Goal: Task Accomplishment & Management: Use online tool/utility

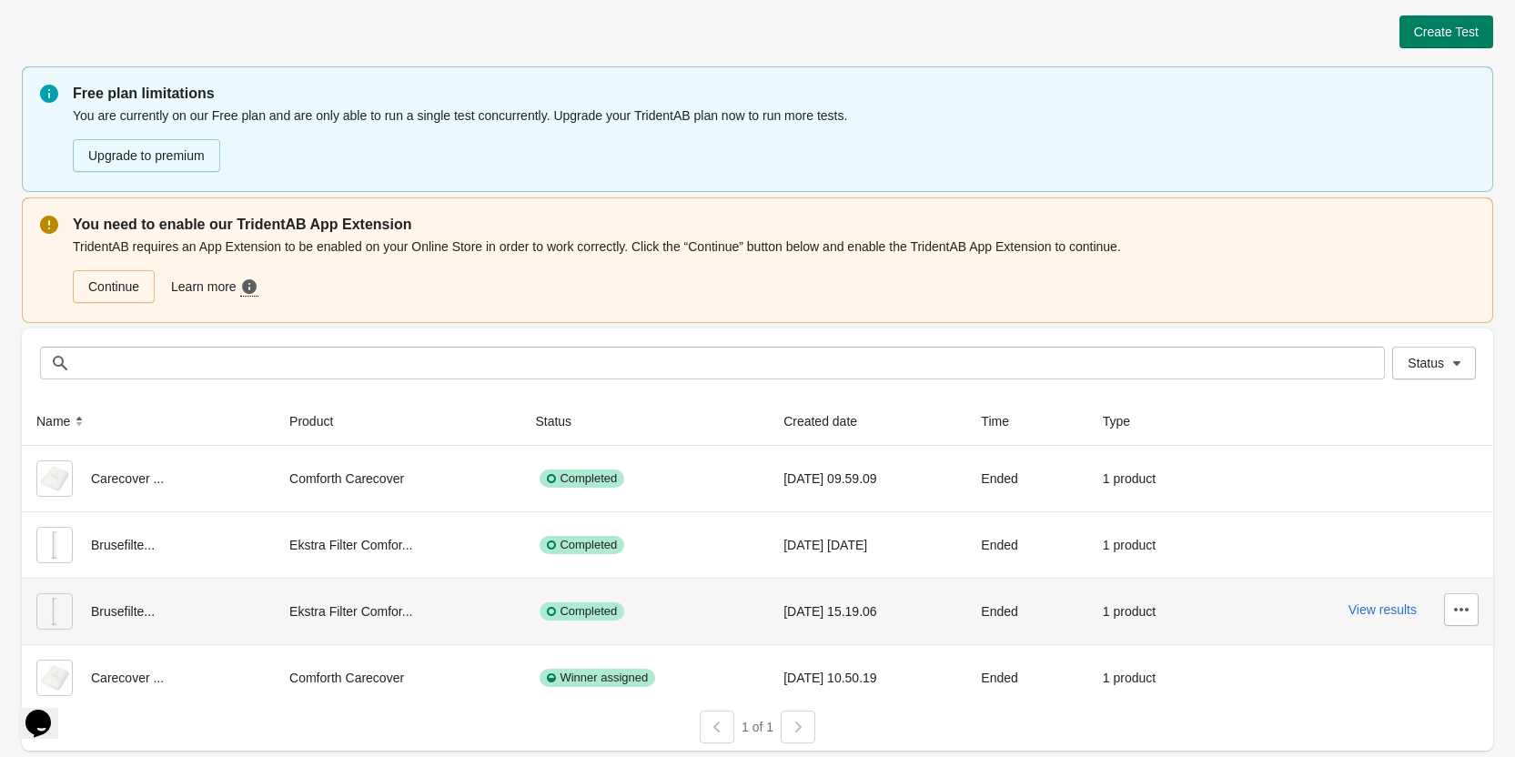
scroll to position [4, 0]
click at [1374, 610] on button "View results" at bounding box center [1382, 608] width 68 height 15
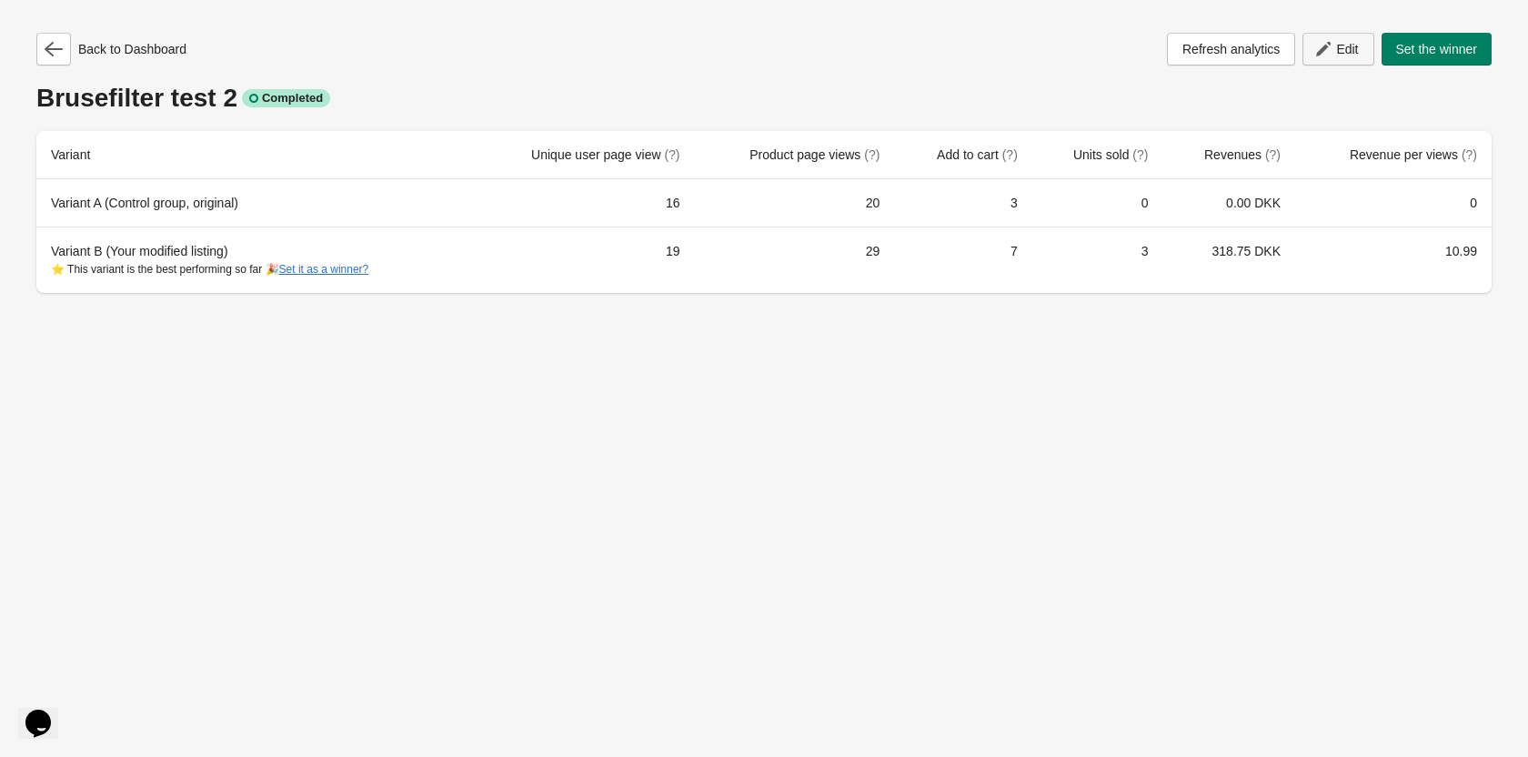
click at [1332, 45] on span "Edit" at bounding box center [1338, 49] width 40 height 18
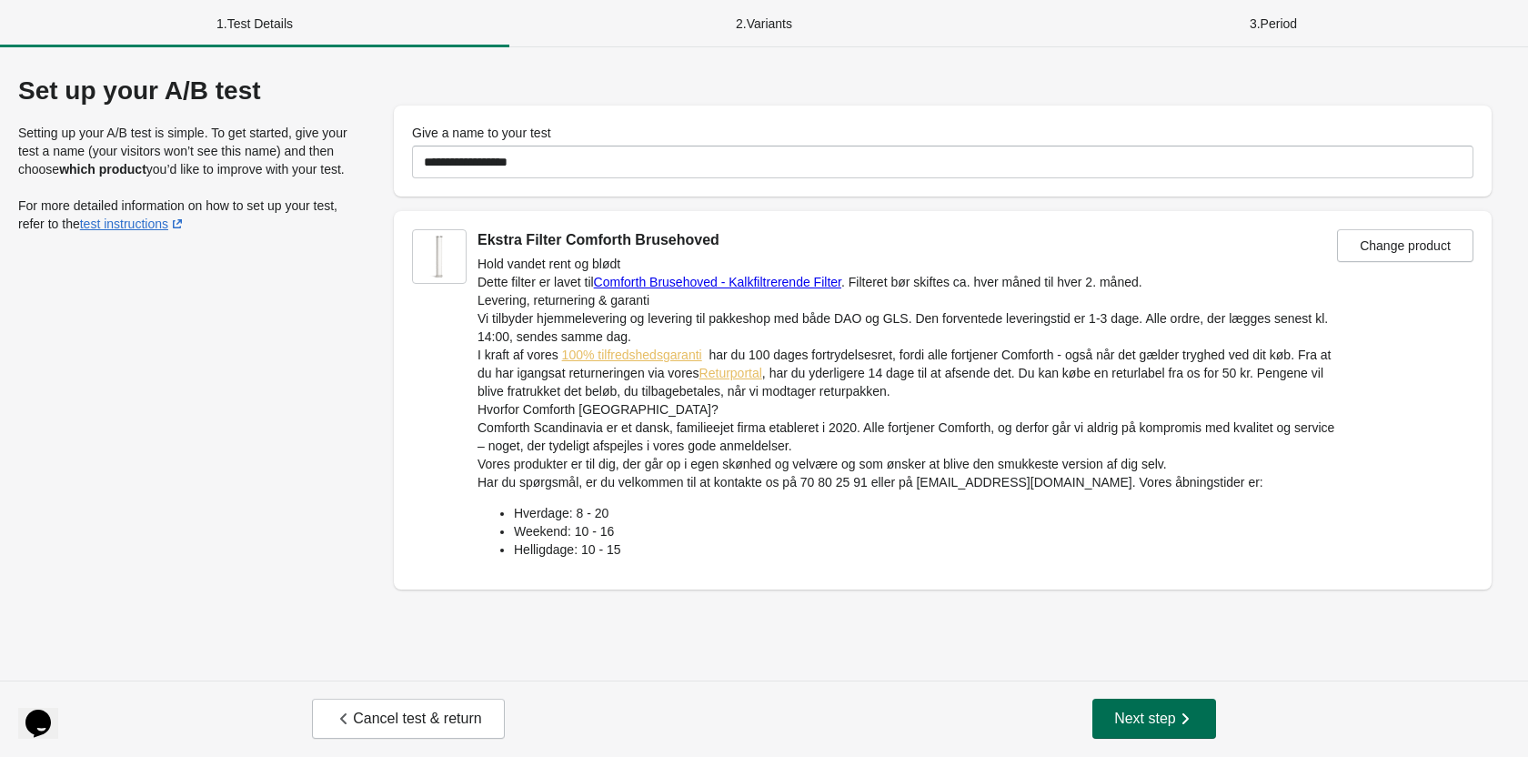
click at [1174, 711] on span "Next step" at bounding box center [1154, 719] width 80 height 18
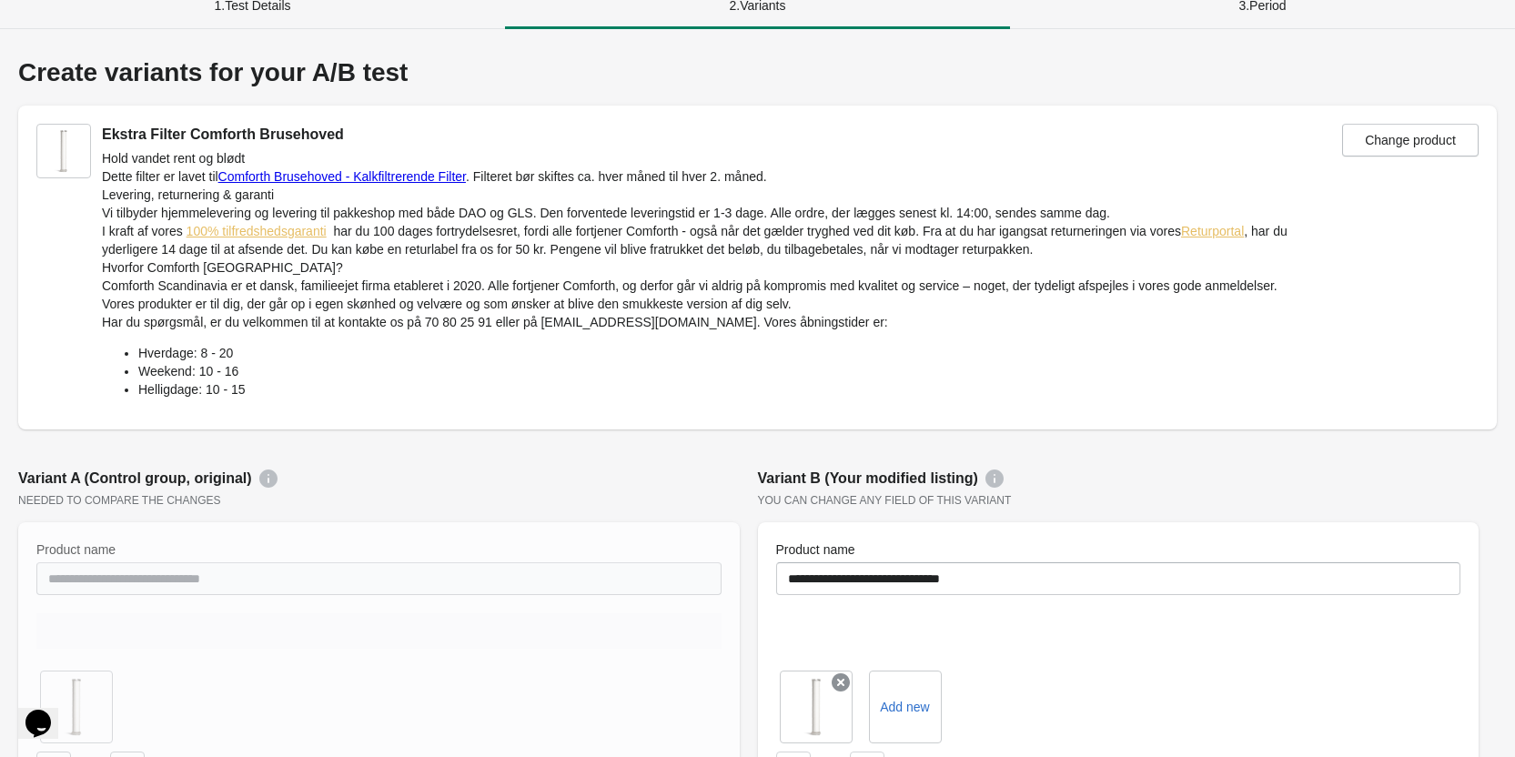
scroll to position [546, 0]
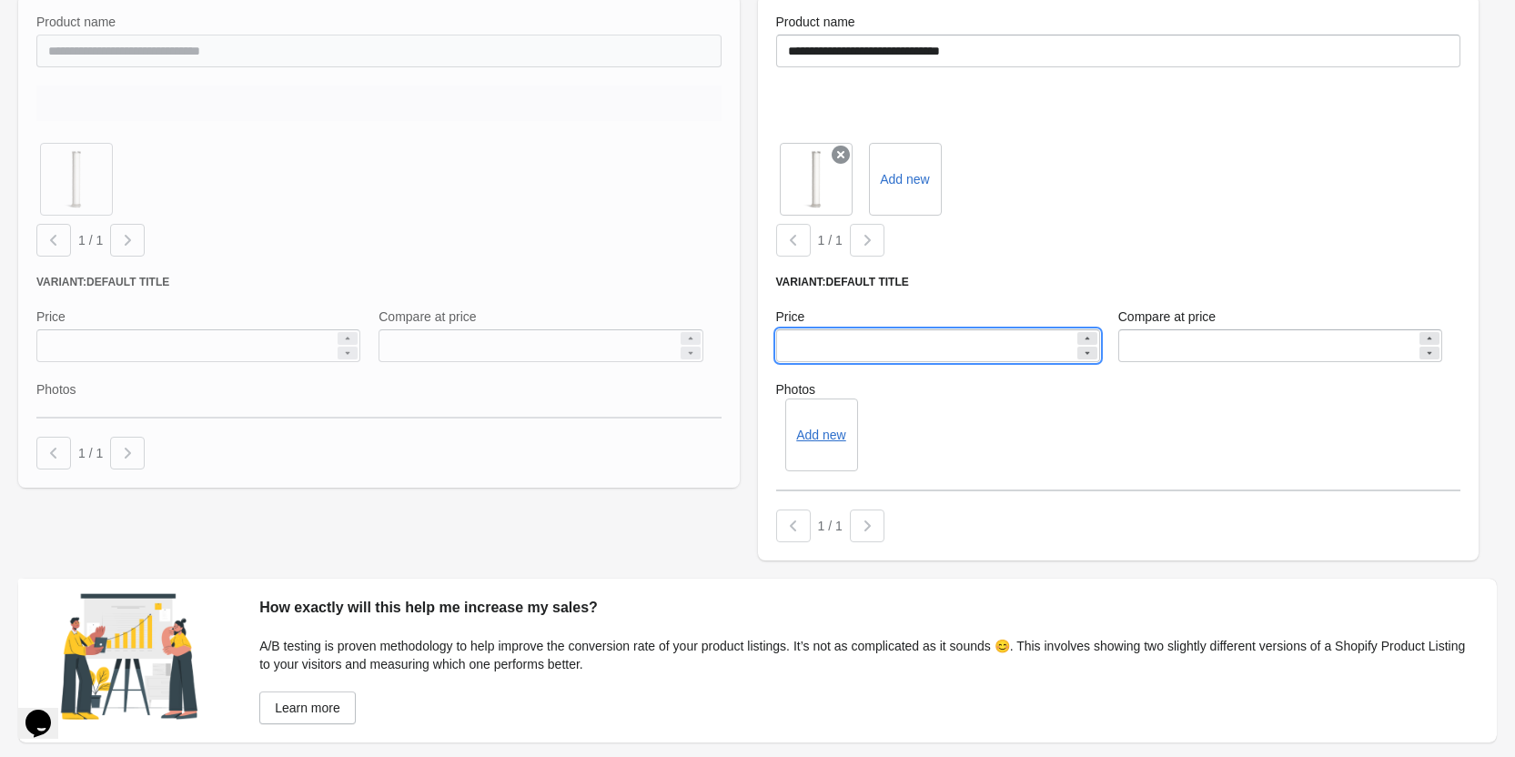
click at [833, 347] on input "***" at bounding box center [925, 345] width 298 height 33
drag, startPoint x: 855, startPoint y: 347, endPoint x: 710, endPoint y: 339, distance: 145.7
click at [695, 336] on div "**********" at bounding box center [748, 250] width 1478 height 639
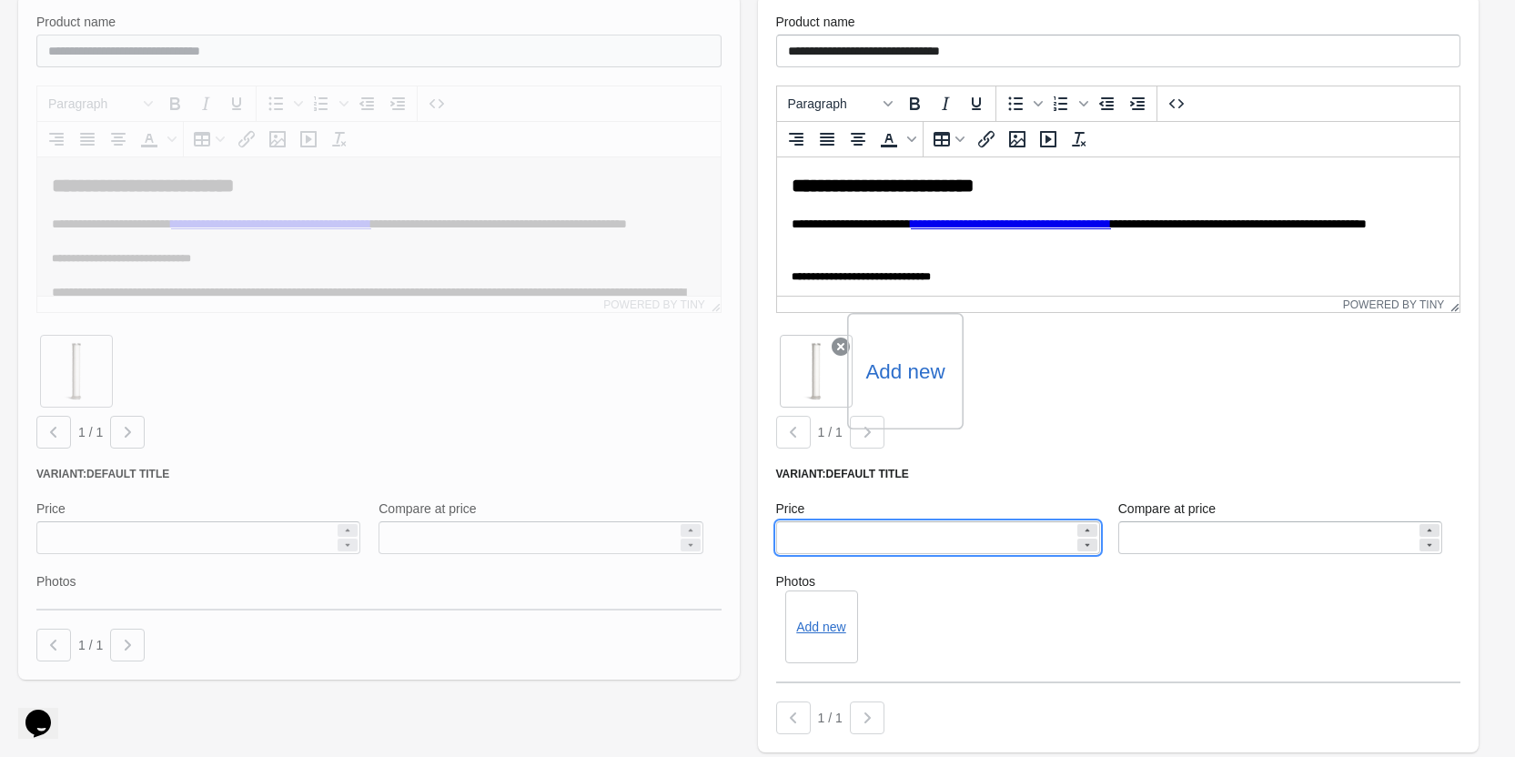
scroll to position [0, 0]
type input "***"
click at [701, 690] on div "**********" at bounding box center [748, 346] width 1478 height 830
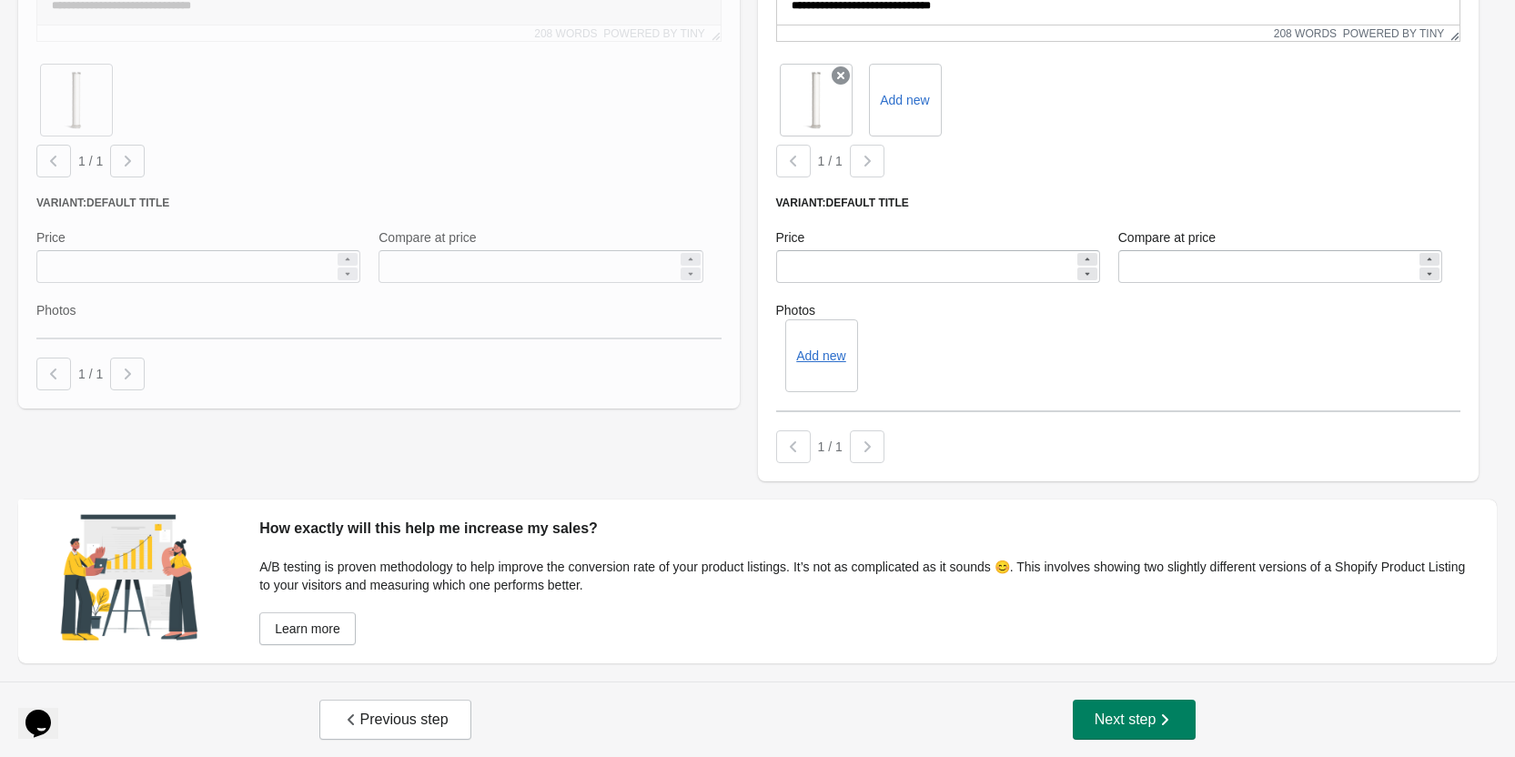
scroll to position [818, 0]
click at [1144, 725] on span "Next step" at bounding box center [1134, 719] width 80 height 18
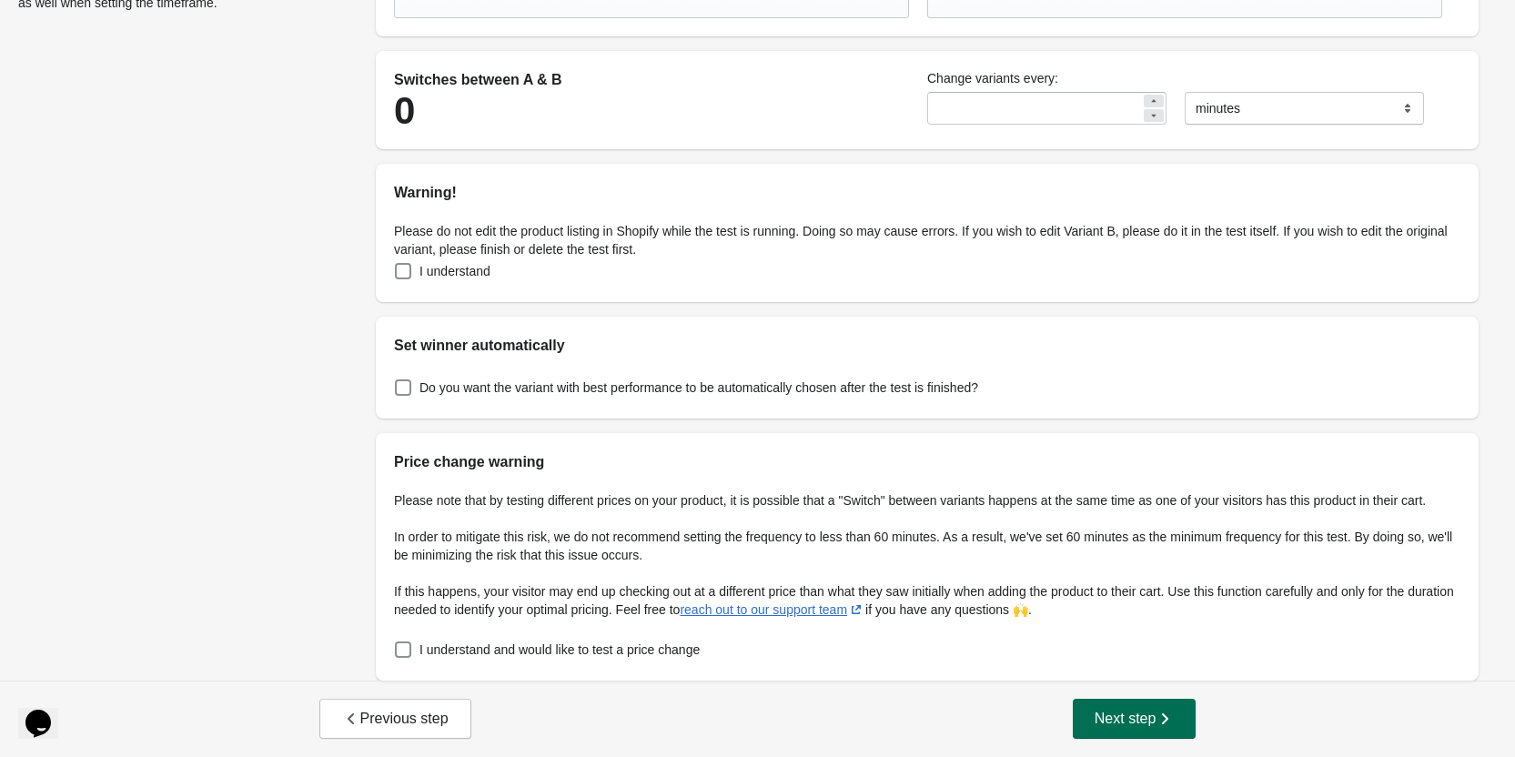
scroll to position [0, 0]
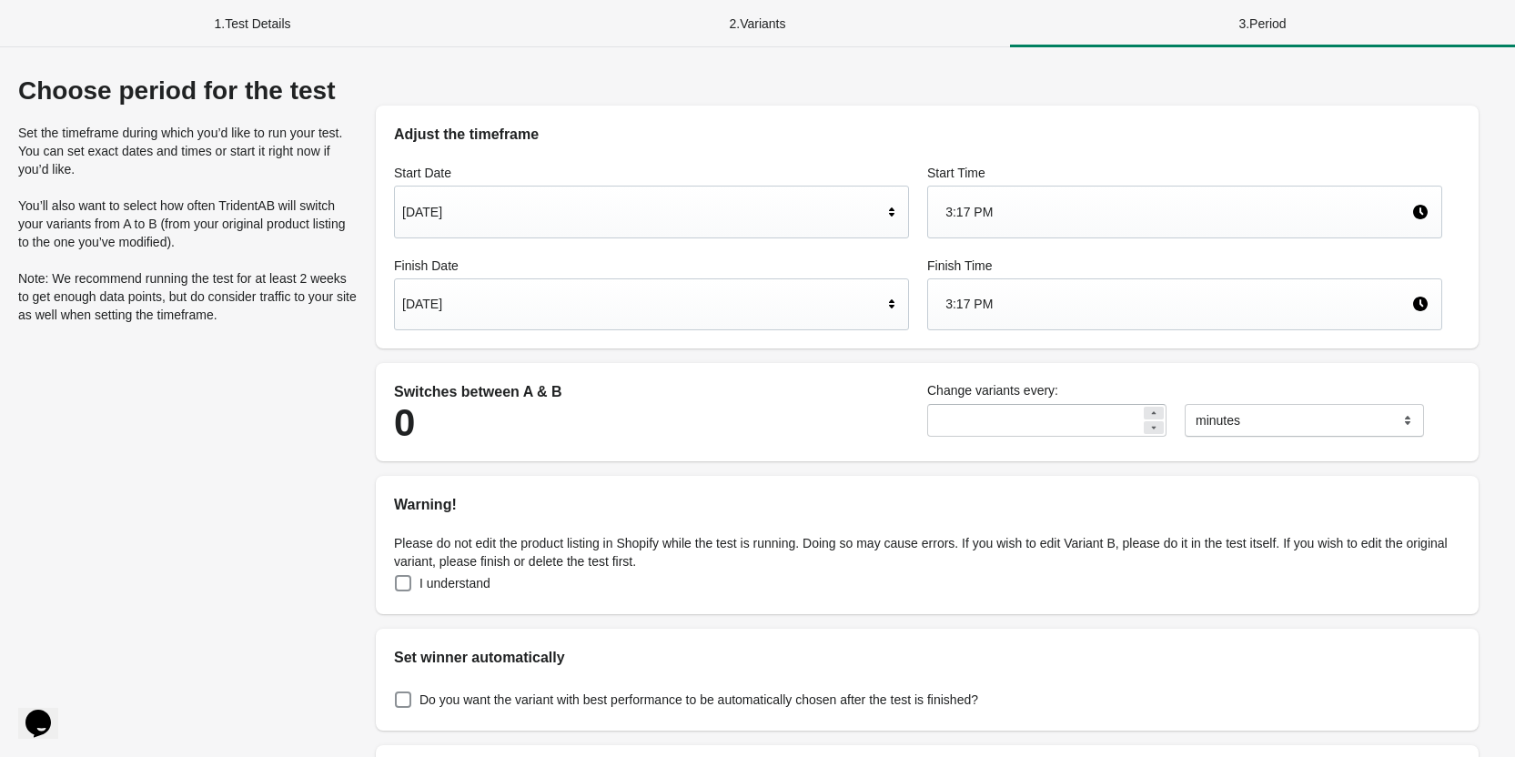
click at [485, 215] on div "[DATE]" at bounding box center [642, 212] width 480 height 35
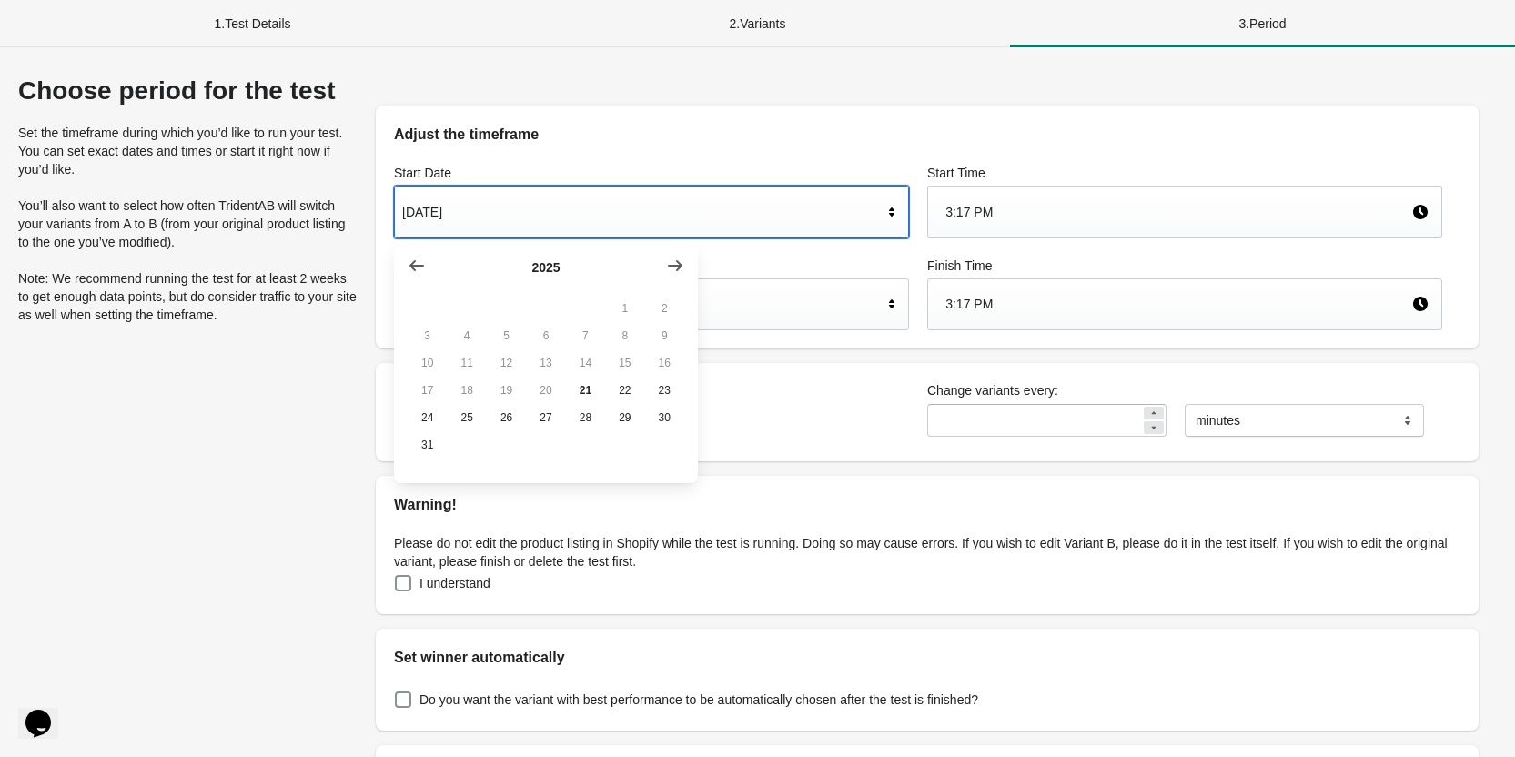
click at [532, 53] on div "Choose period for the test Set the timeframe during which you’d like to run you…" at bounding box center [757, 519] width 1515 height 945
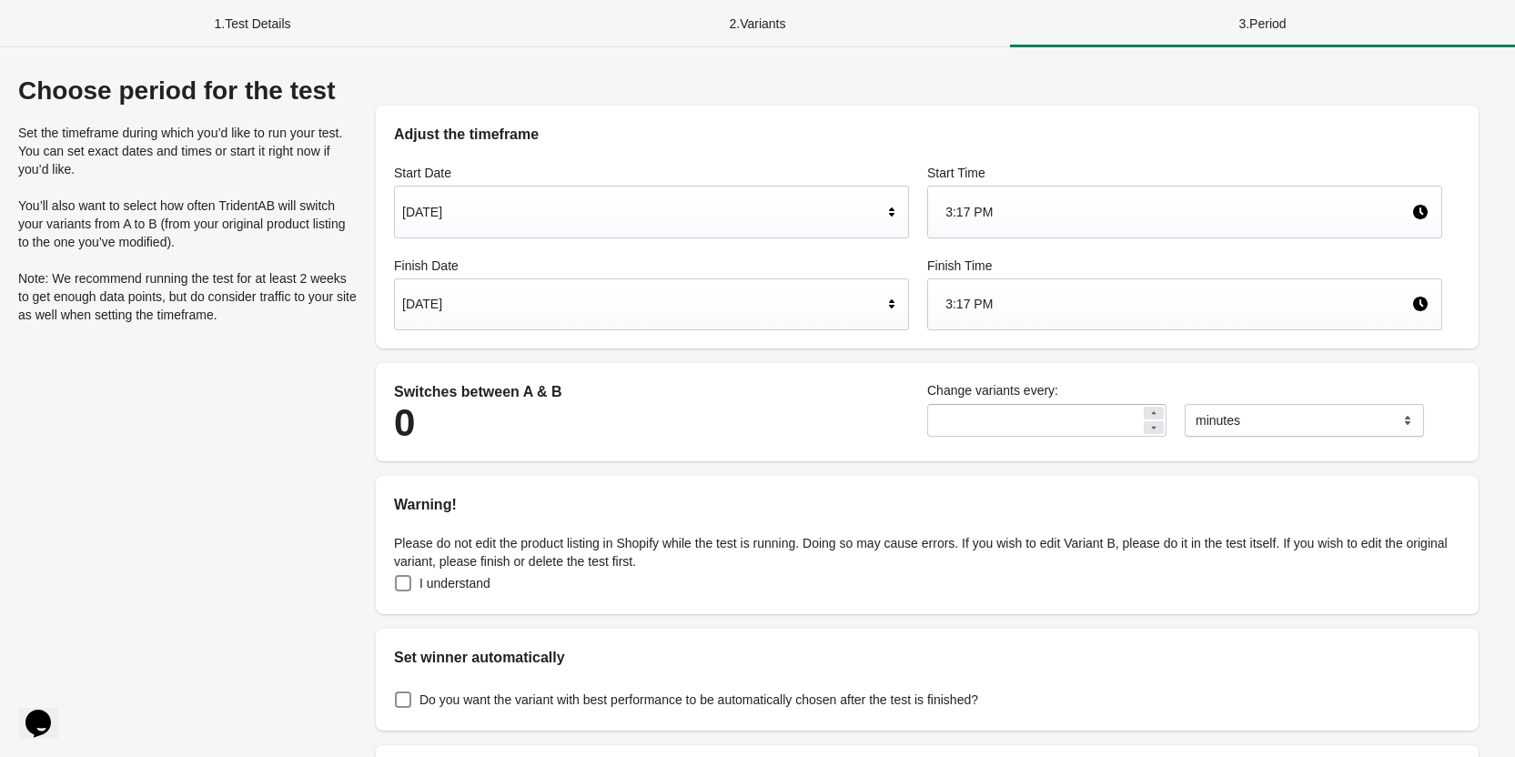
click at [462, 309] on div "[DATE]" at bounding box center [642, 304] width 480 height 35
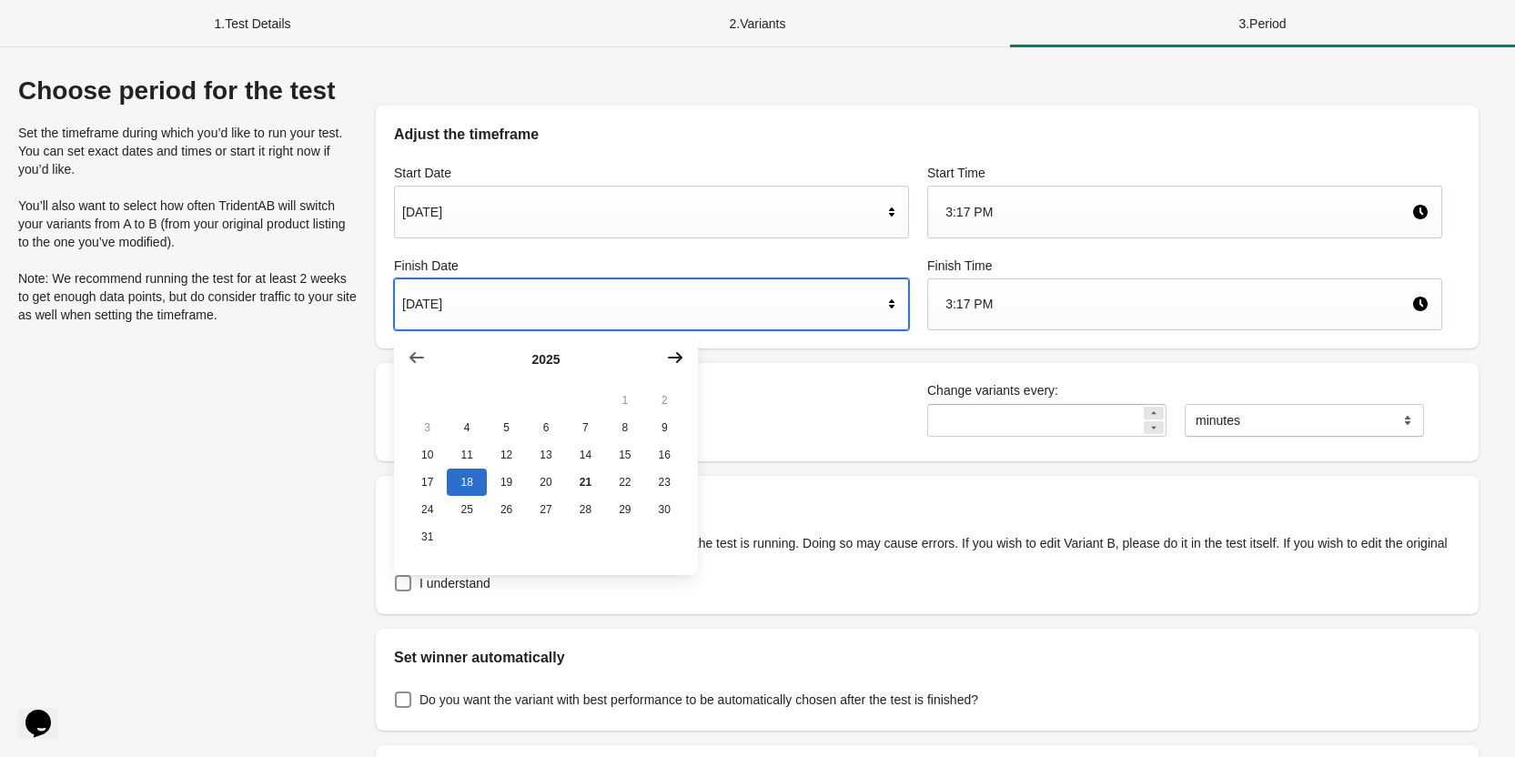
click at [672, 355] on icon "button" at bounding box center [675, 357] width 18 height 18
click at [503, 406] on button "2" at bounding box center [506, 400] width 39 height 27
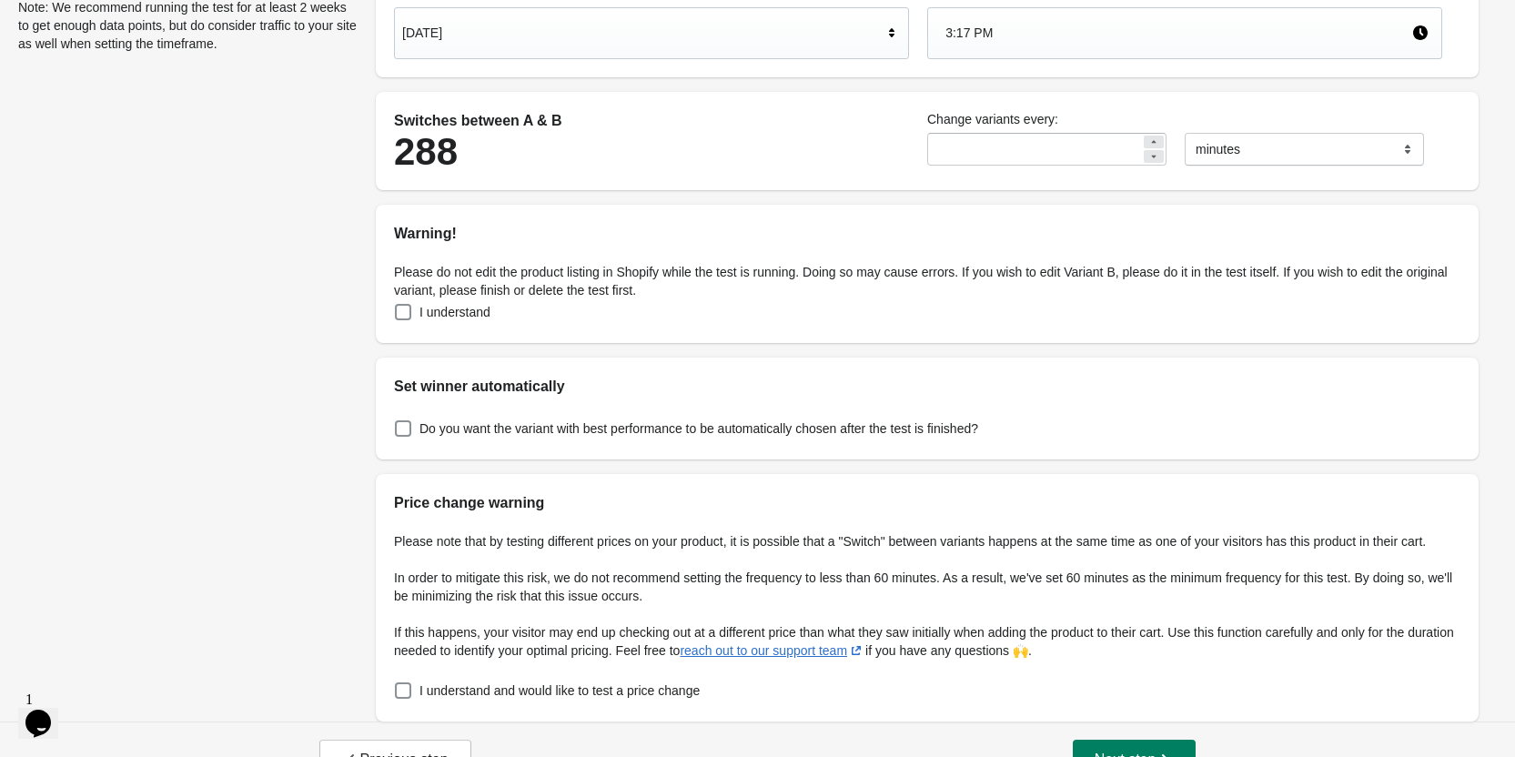
scroll to position [312, 0]
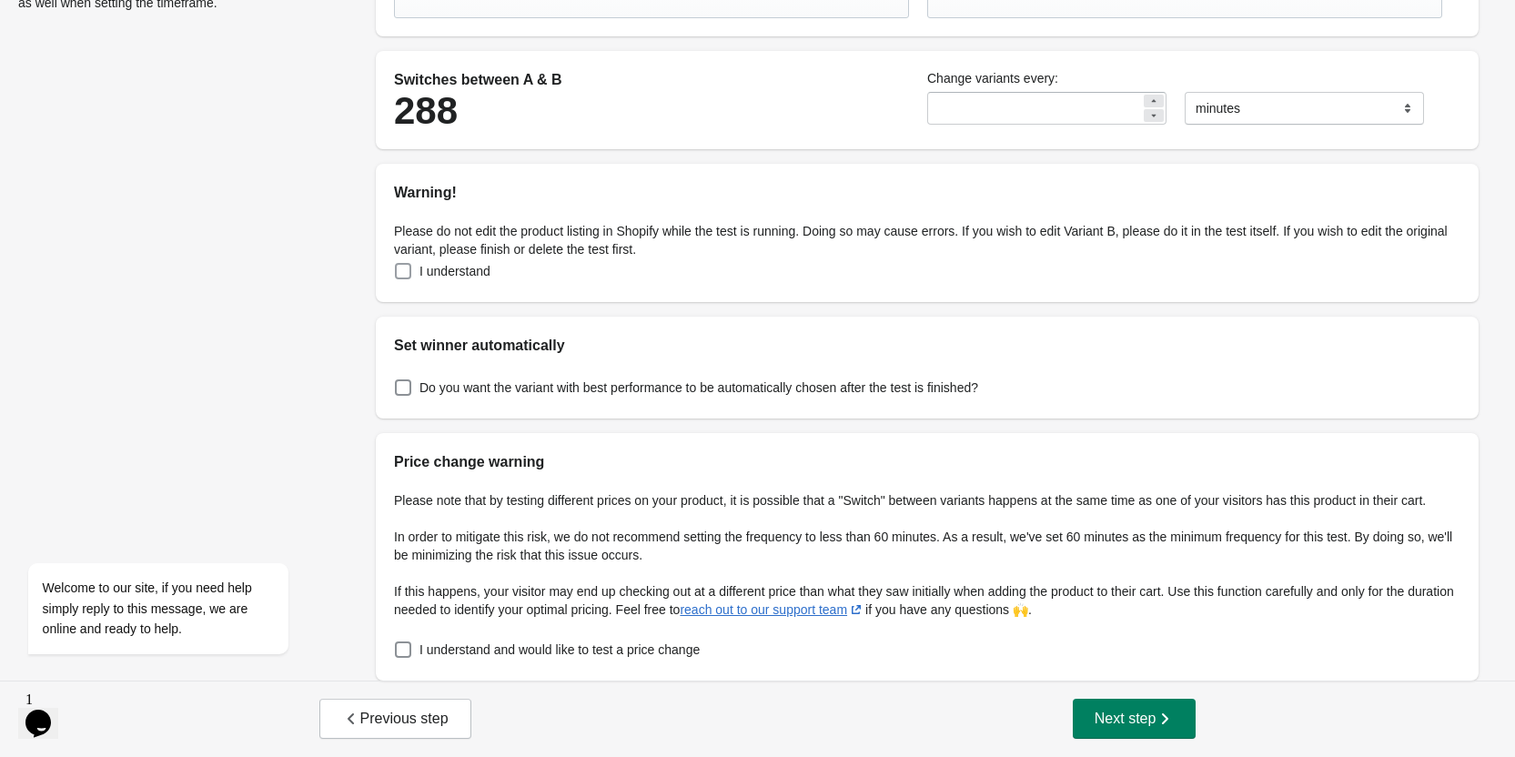
drag, startPoint x: 406, startPoint y: 265, endPoint x: 434, endPoint y: 438, distance: 176.0
click at [406, 266] on span at bounding box center [403, 271] width 16 height 16
click at [398, 646] on span at bounding box center [403, 649] width 16 height 16
click at [1147, 720] on span "Next step" at bounding box center [1134, 719] width 80 height 18
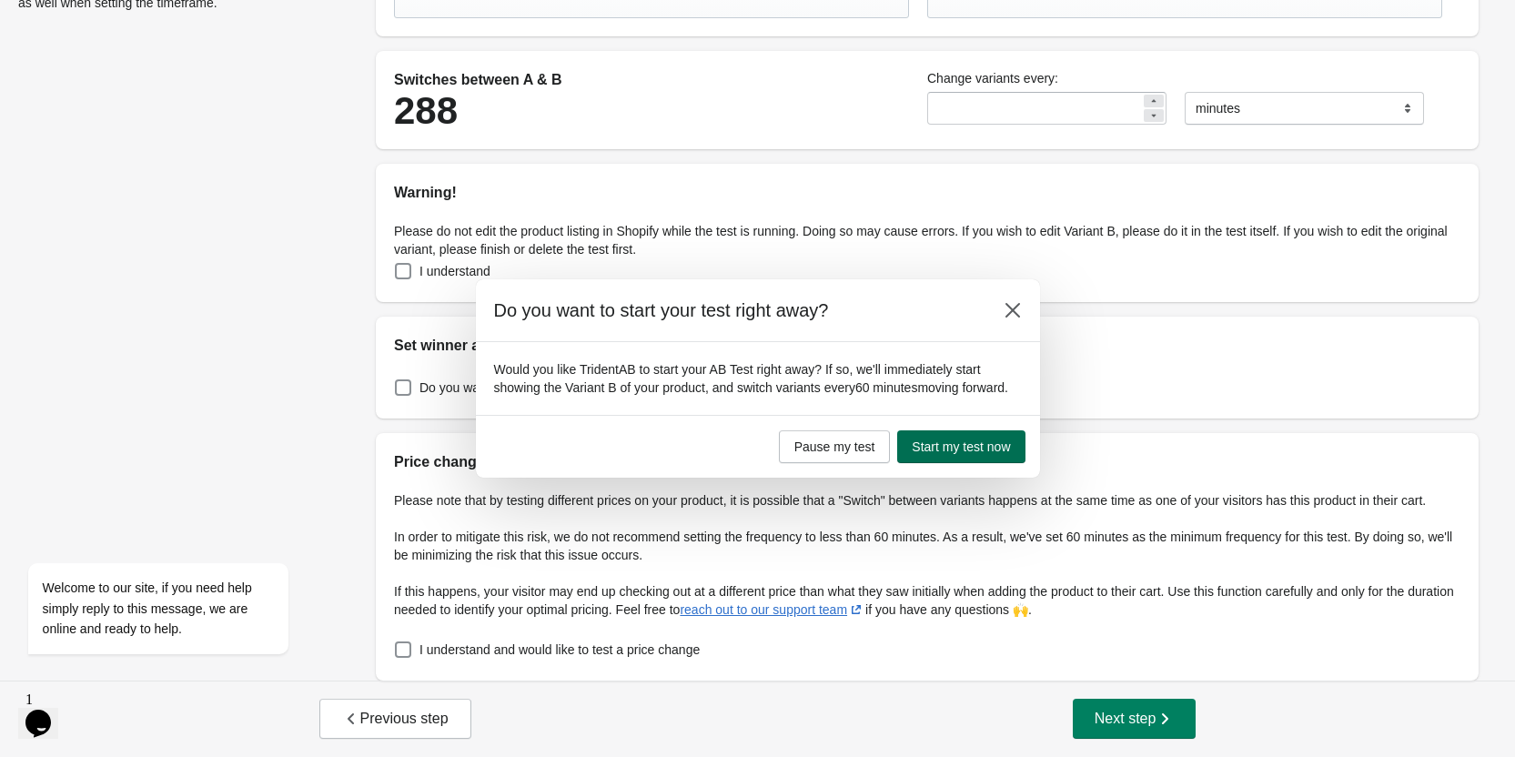
click at [985, 443] on span "Start my test now" at bounding box center [960, 446] width 98 height 15
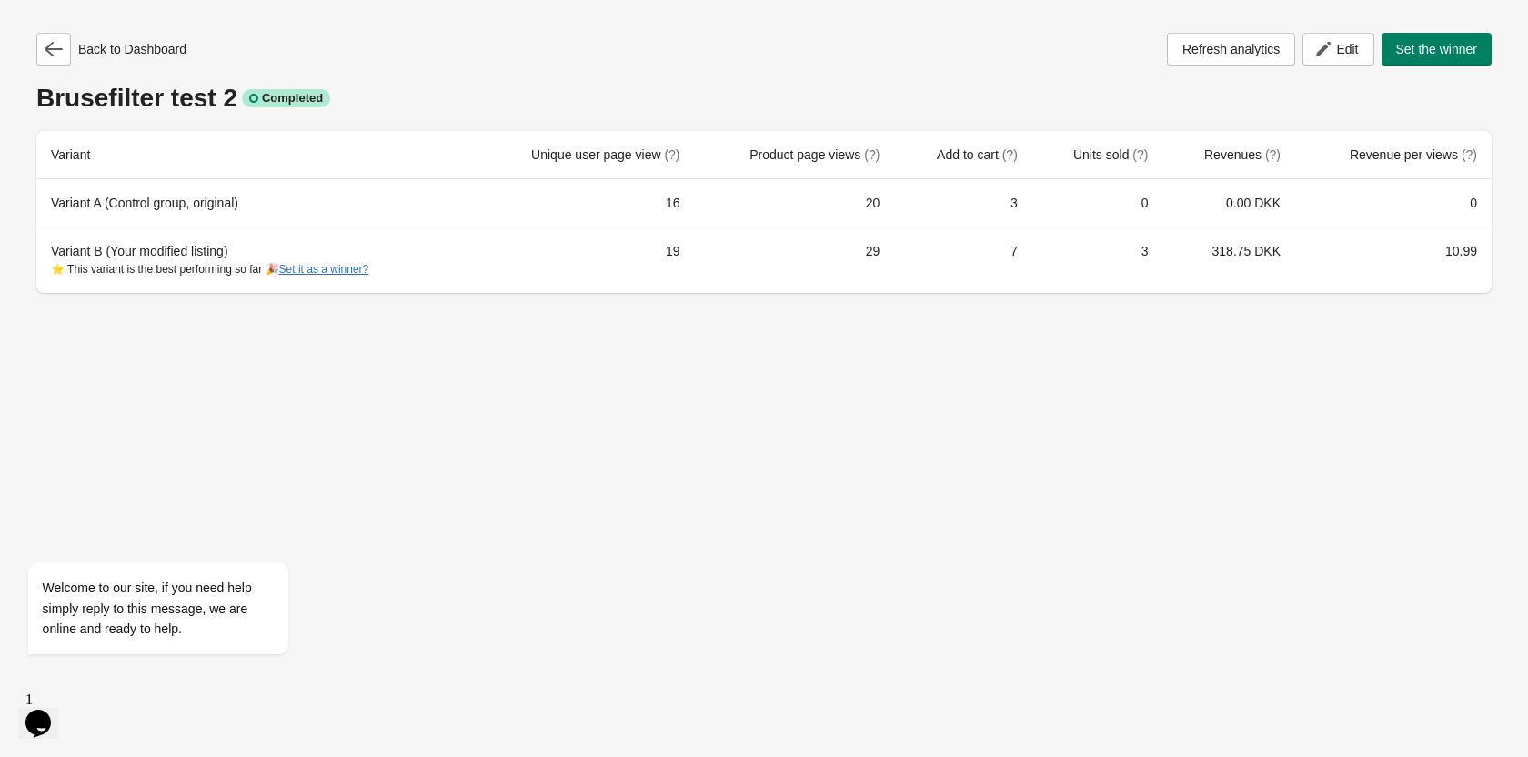
click at [748, 18] on div "Back to Dashboard Refresh analytics Edit Set the winner Brusefilter test 2 Comp…" at bounding box center [764, 157] width 1485 height 315
click at [496, 347] on div "Back to Dashboard Refresh analytics Edit Set the winner Brusefilter test 2 Comp…" at bounding box center [764, 378] width 1528 height 757
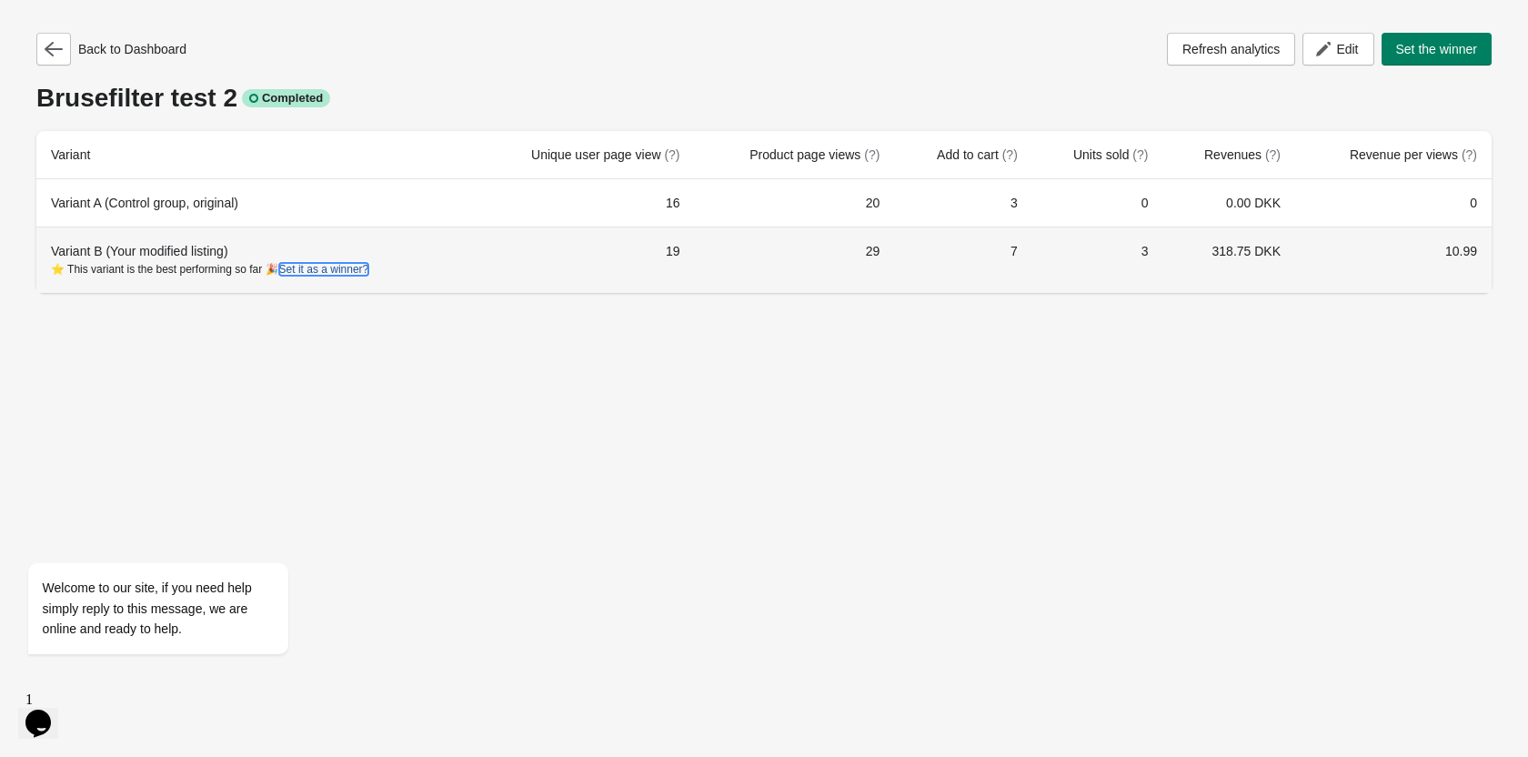
click at [331, 267] on button "Set it as a winner?" at bounding box center [324, 269] width 90 height 13
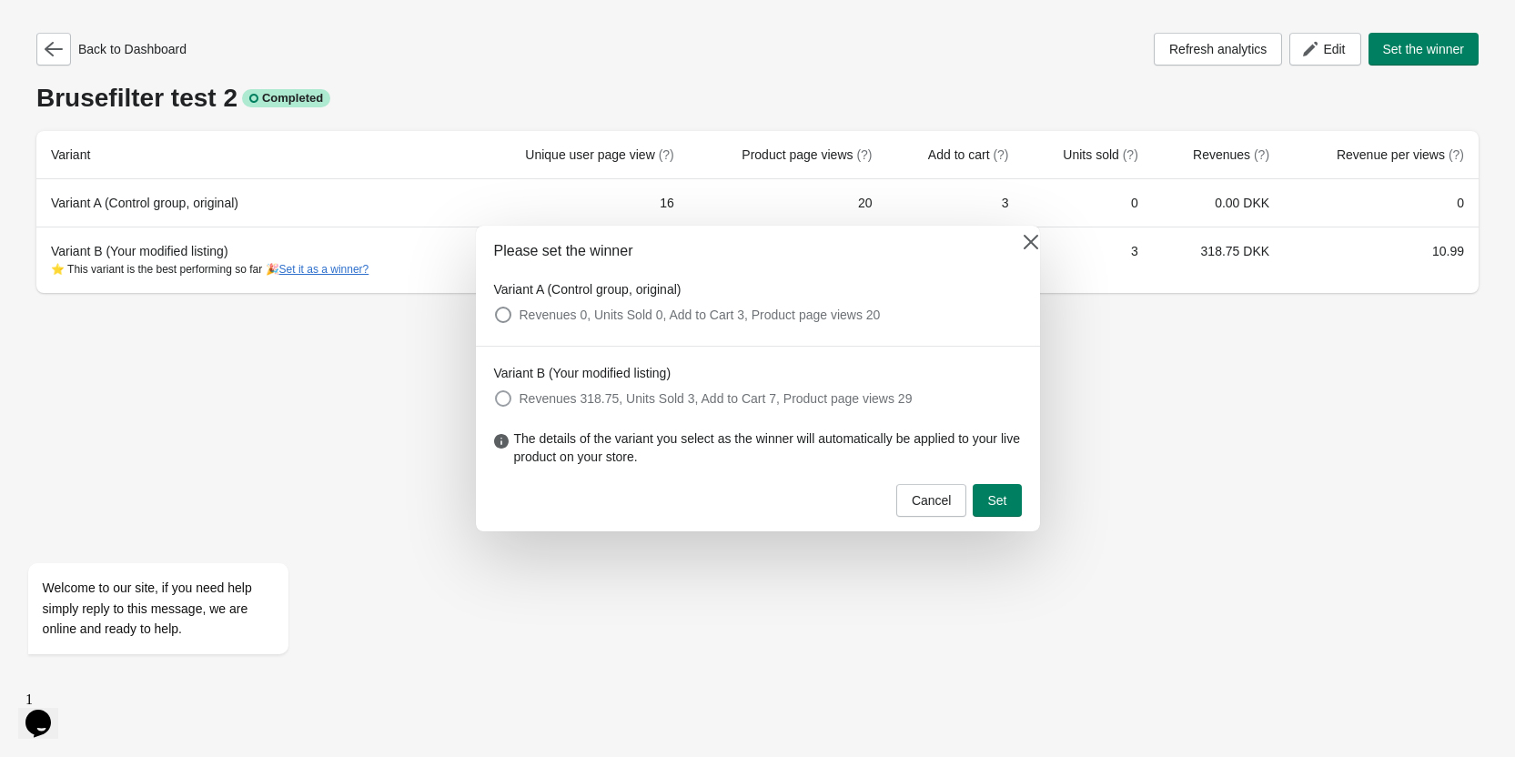
click at [500, 402] on span at bounding box center [503, 398] width 16 height 16
click at [999, 503] on span "Set" at bounding box center [996, 500] width 19 height 15
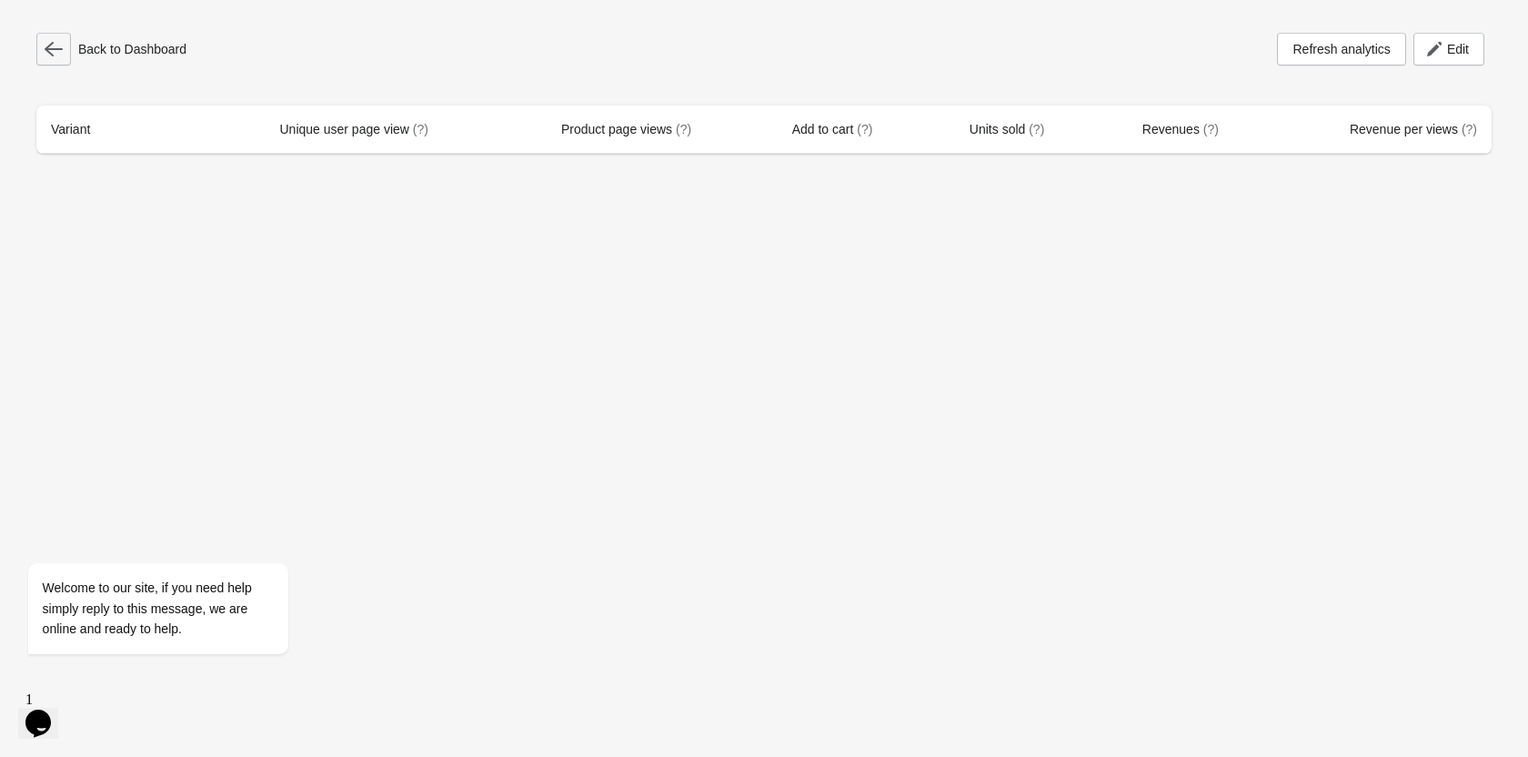
click at [53, 63] on button "button" at bounding box center [53, 49] width 35 height 33
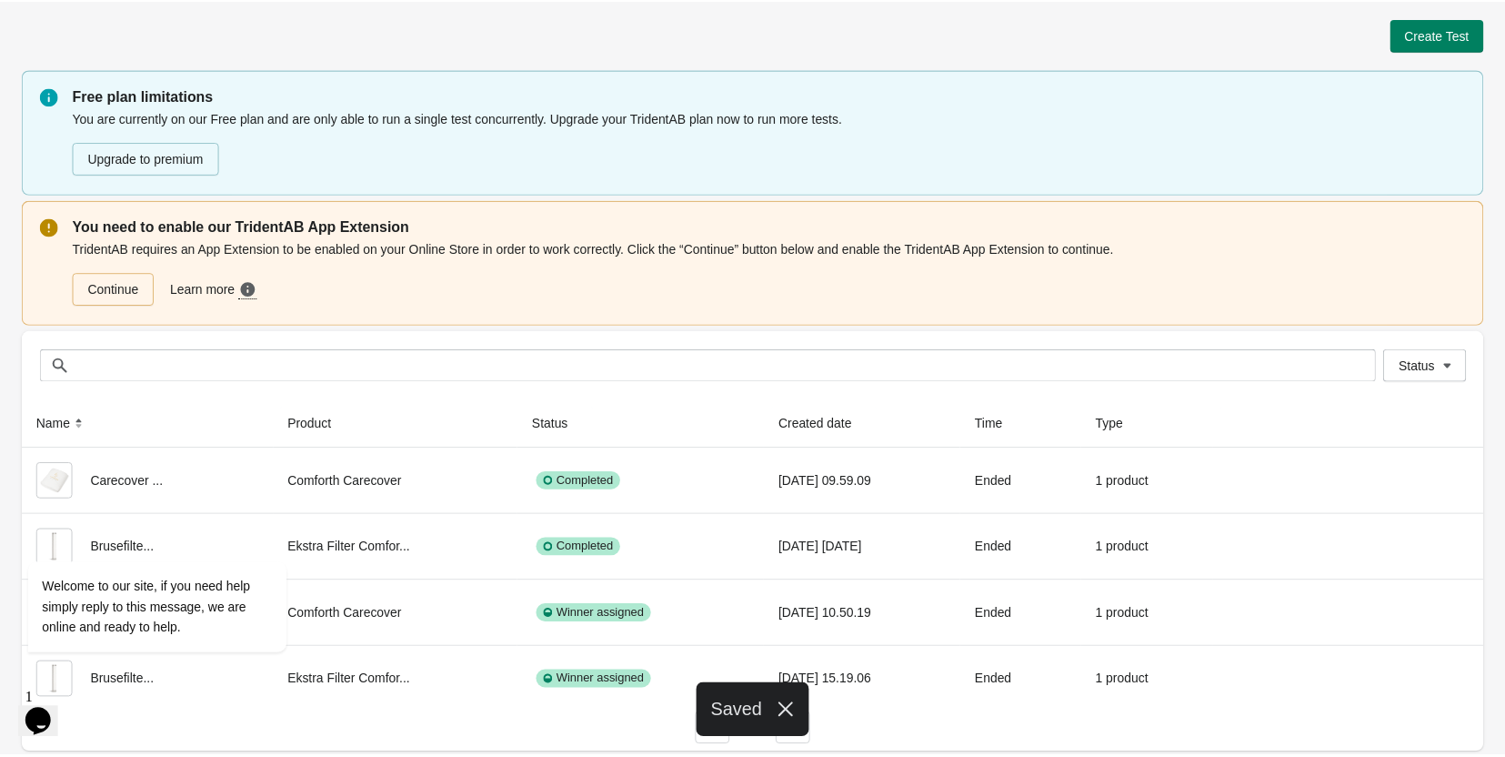
scroll to position [4, 0]
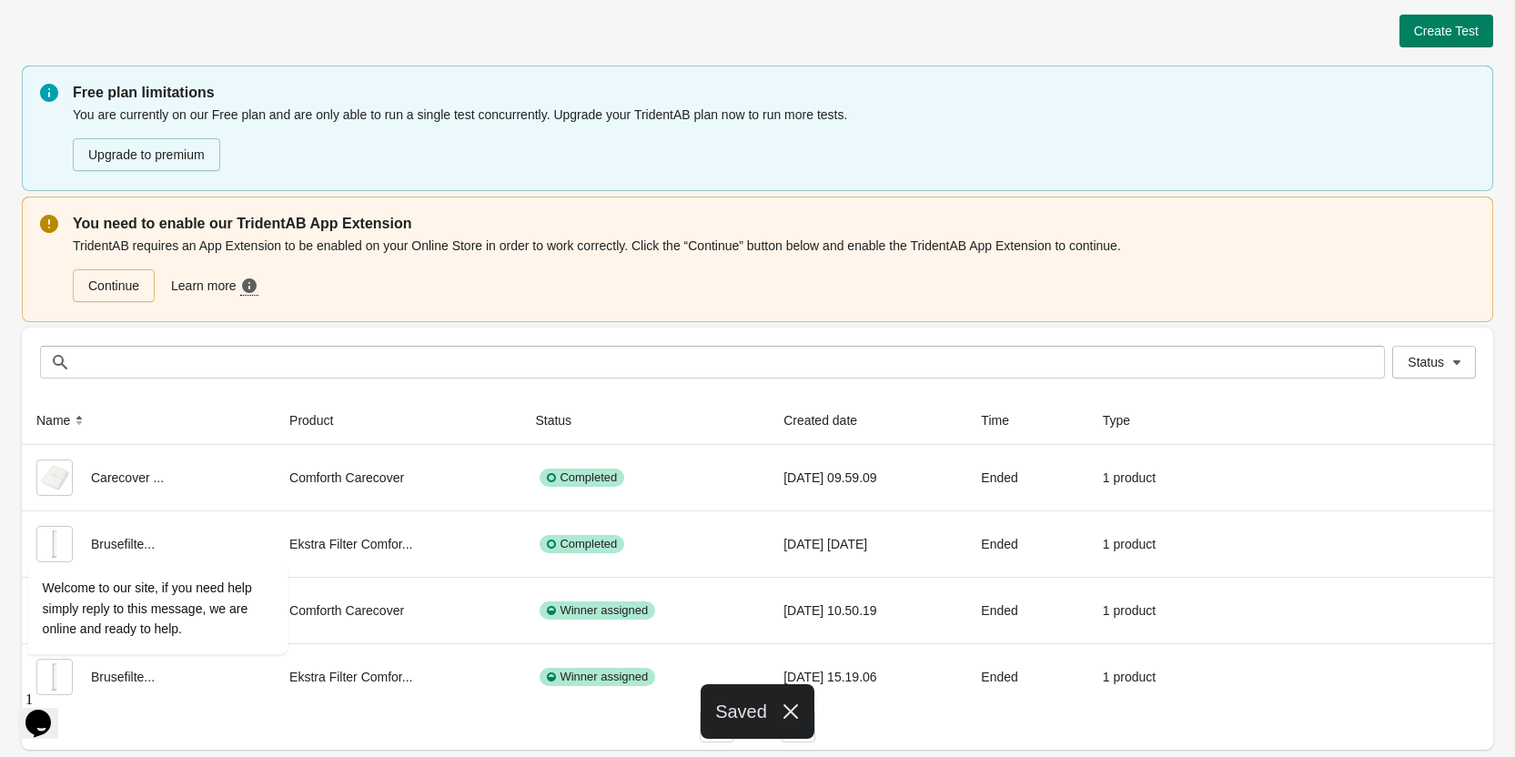
click at [642, 39] on div "Create Test" at bounding box center [757, 31] width 1471 height 33
